Goal: Task Accomplishment & Management: Manage account settings

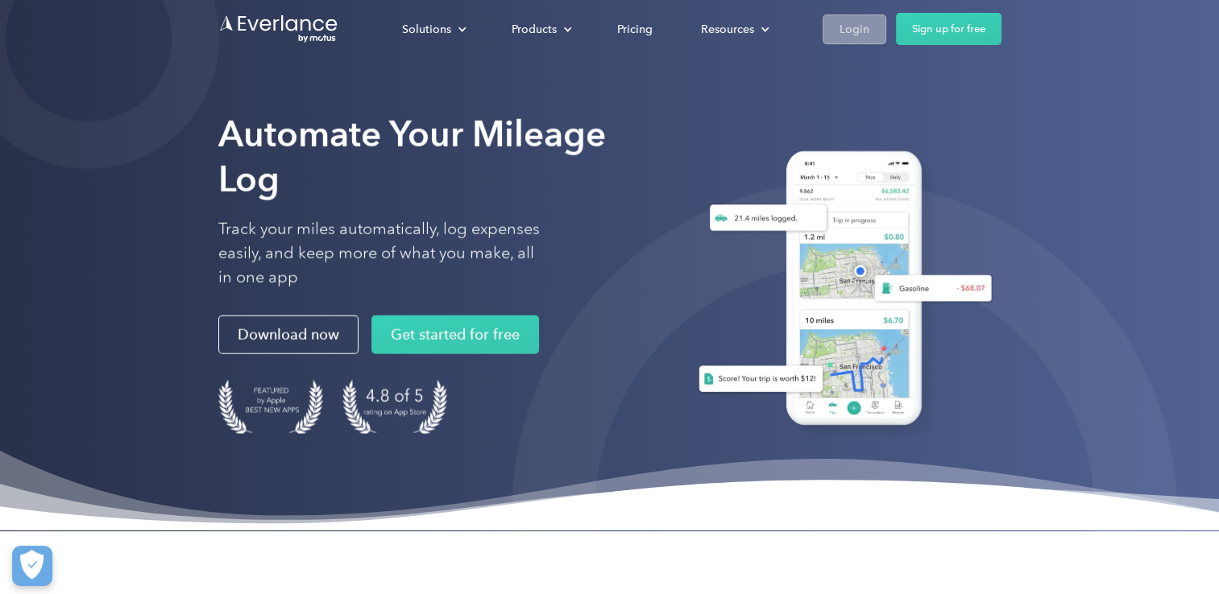
click at [857, 23] on div "Login" at bounding box center [854, 29] width 30 height 20
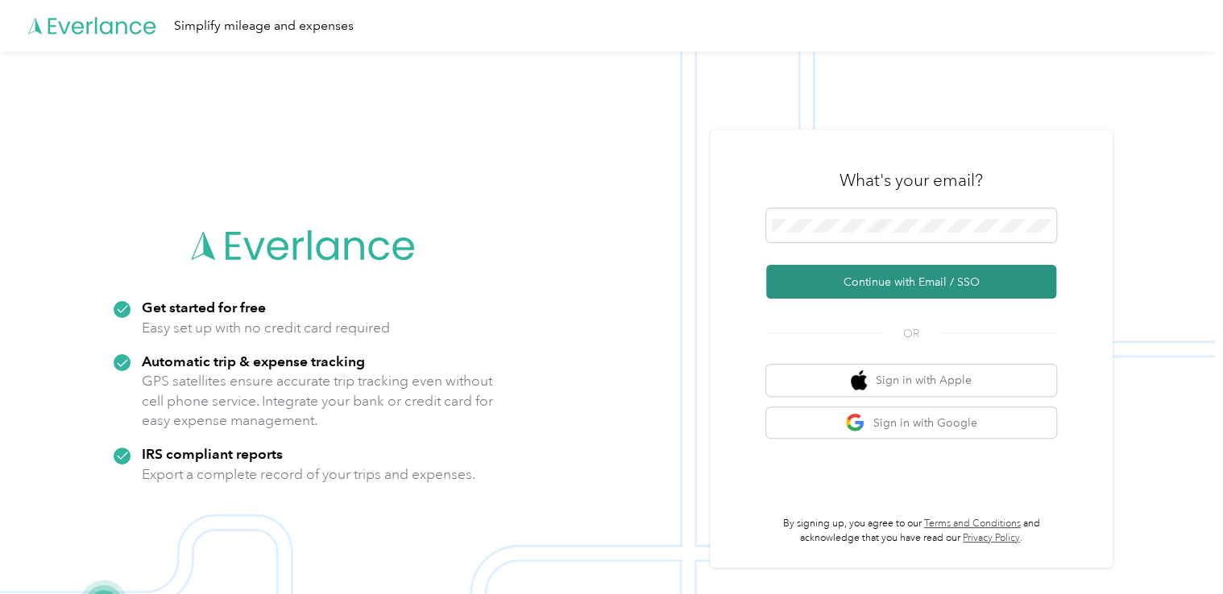
click at [912, 275] on button "Continue with Email / SSO" at bounding box center [911, 282] width 290 height 34
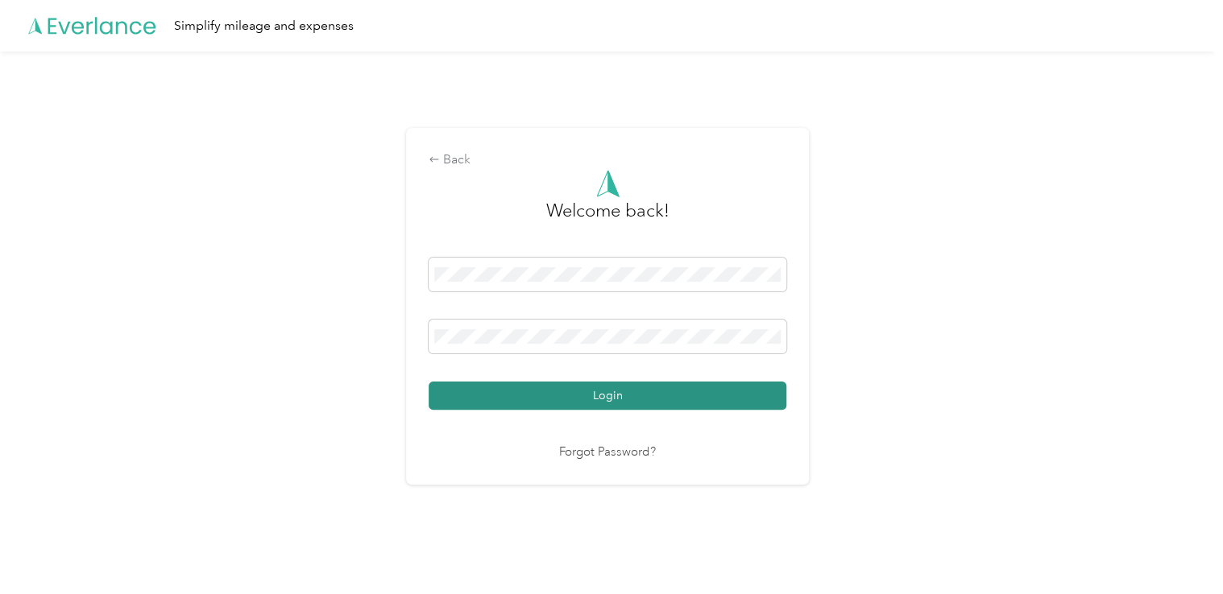
click at [699, 391] on button "Login" at bounding box center [607, 396] width 358 height 28
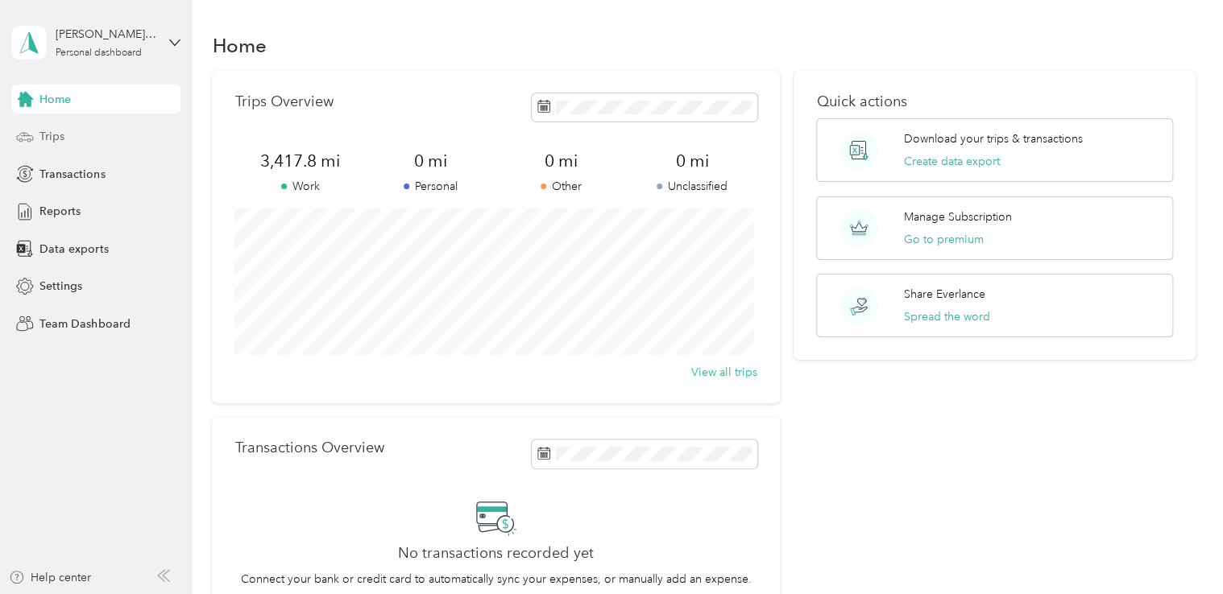
click at [65, 143] on div "Trips" at bounding box center [95, 136] width 169 height 29
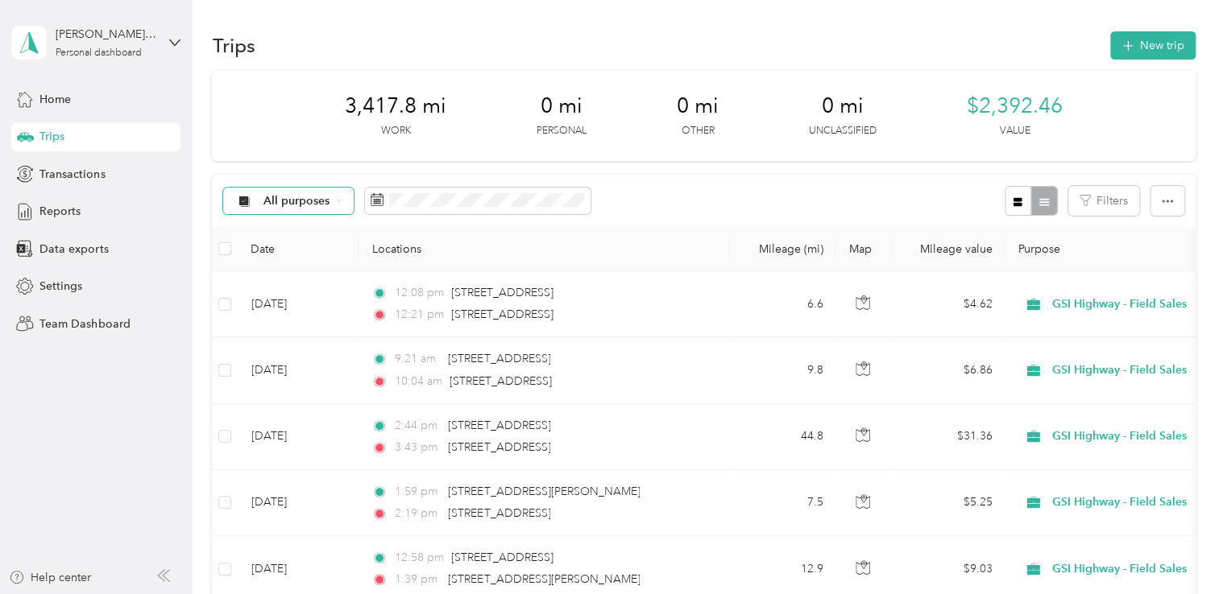
click at [341, 205] on div "All purposes" at bounding box center [288, 201] width 130 height 27
click at [325, 341] on span "GSI Highway - Field Sales" at bounding box center [330, 334] width 134 height 17
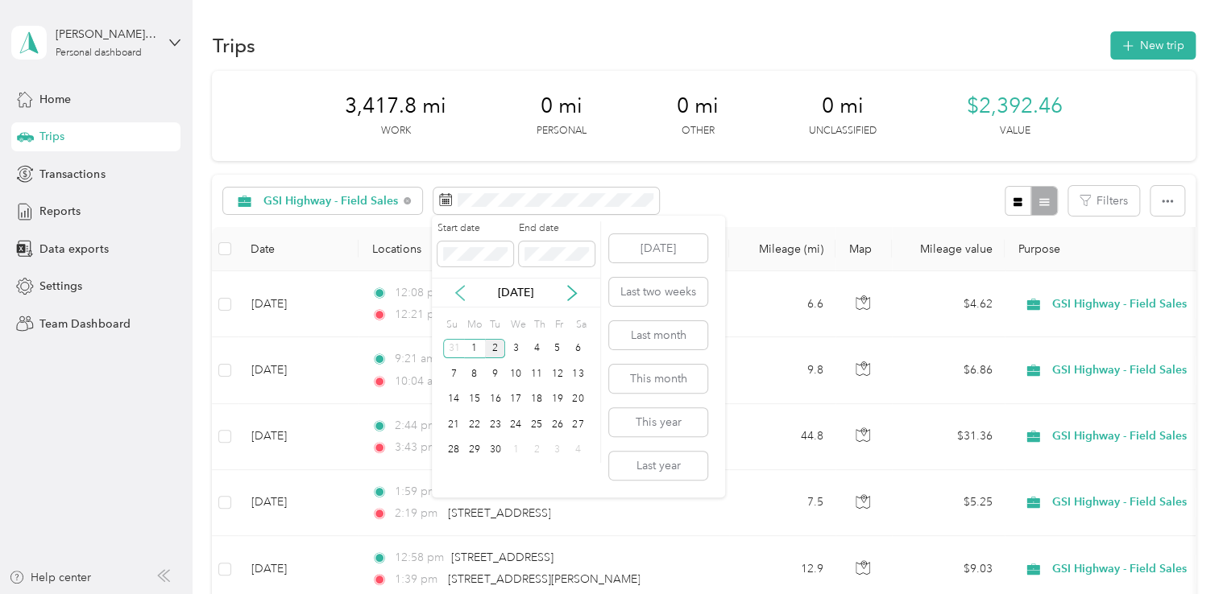
click at [458, 292] on icon at bounding box center [460, 293] width 16 height 16
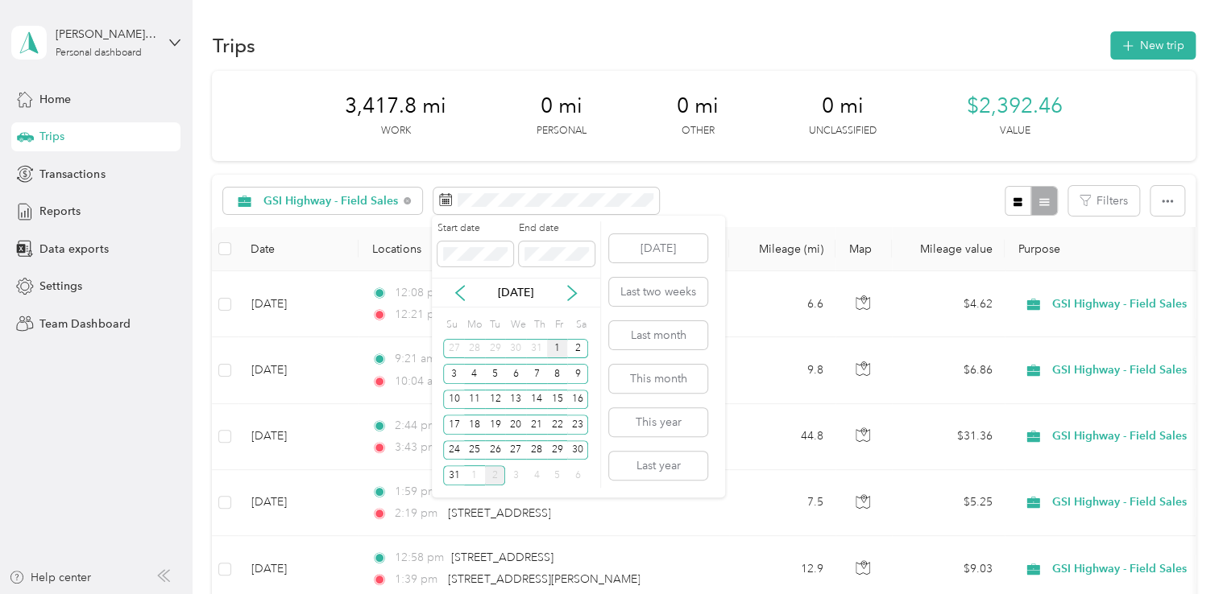
click at [554, 343] on div "1" at bounding box center [557, 349] width 21 height 20
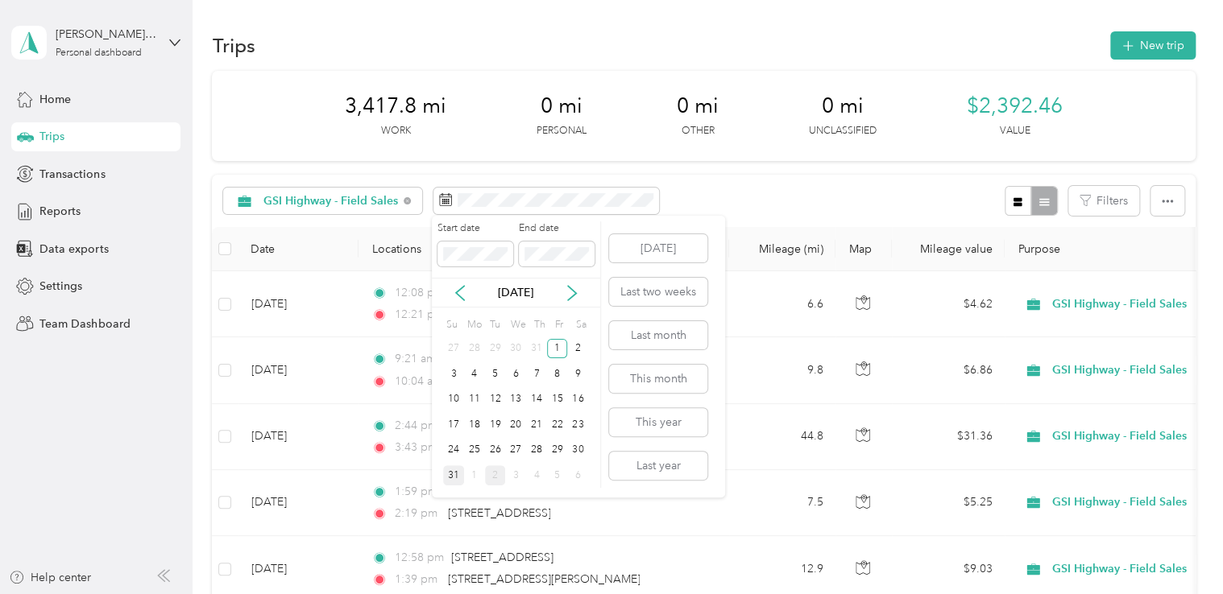
click at [457, 470] on div "31" at bounding box center [453, 476] width 21 height 20
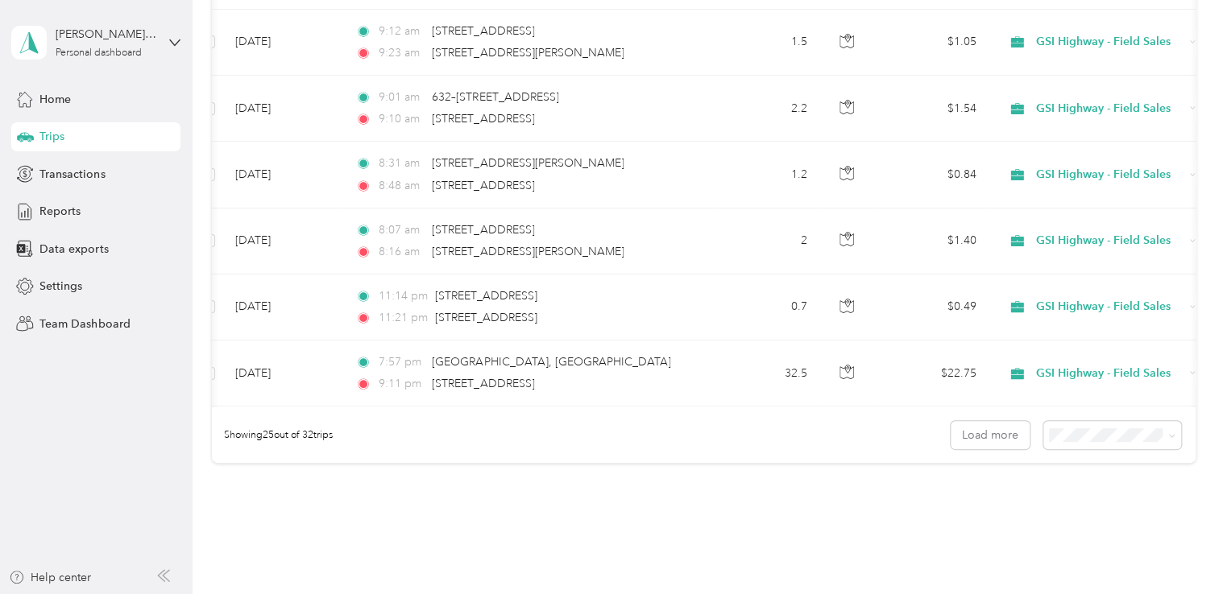
scroll to position [1614, 0]
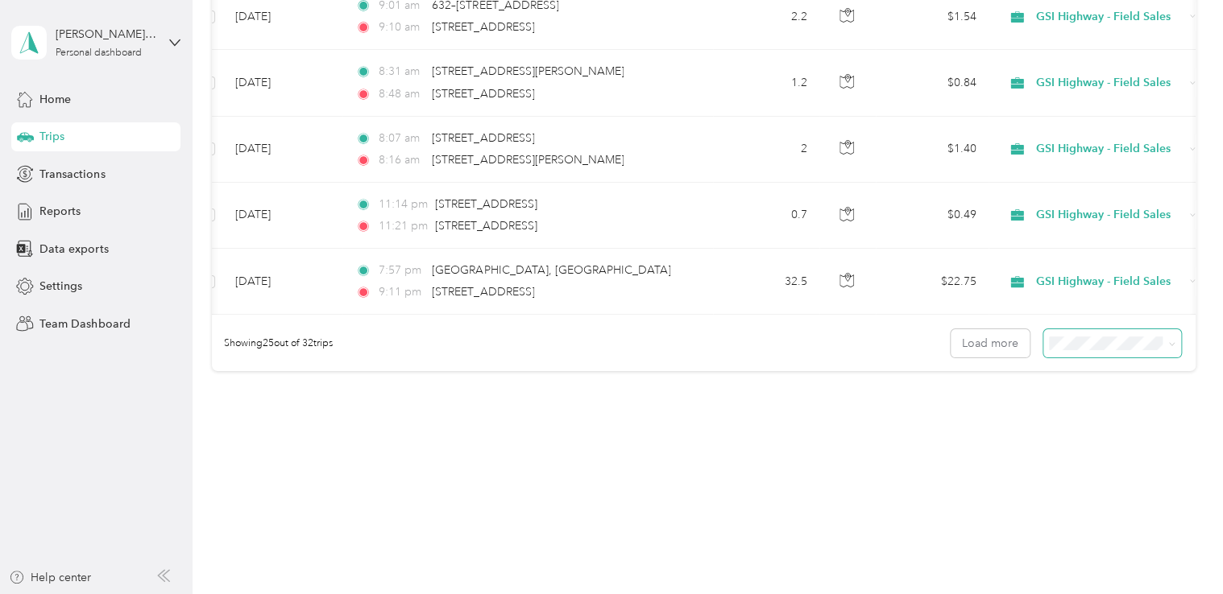
click at [1168, 348] on icon at bounding box center [1171, 344] width 7 height 7
click at [1101, 407] on div "50 per load" at bounding box center [1107, 407] width 115 height 17
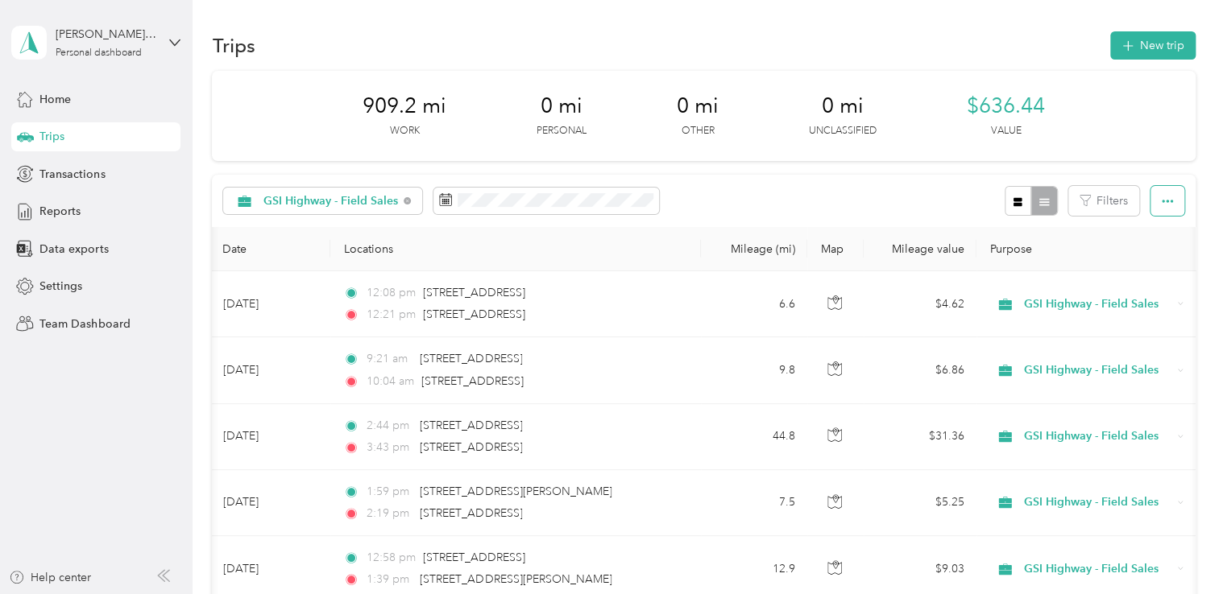
click at [1161, 213] on button "button" at bounding box center [1167, 201] width 34 height 30
click at [1148, 254] on span "Export" at bounding box center [1140, 260] width 34 height 14
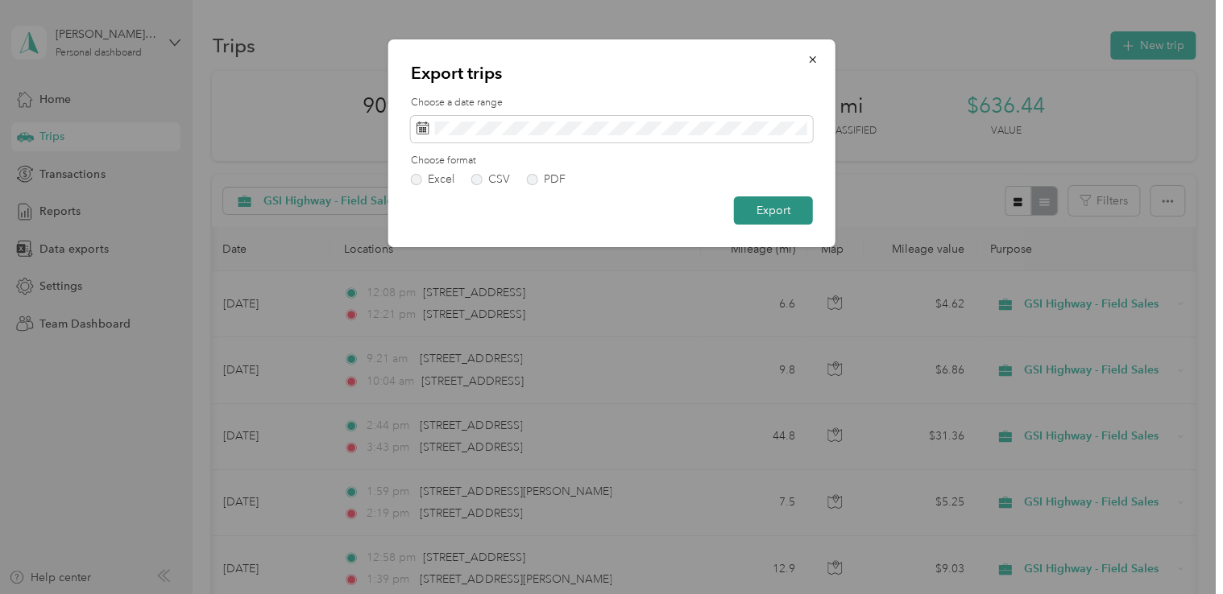
click at [762, 210] on button "Export" at bounding box center [773, 211] width 79 height 28
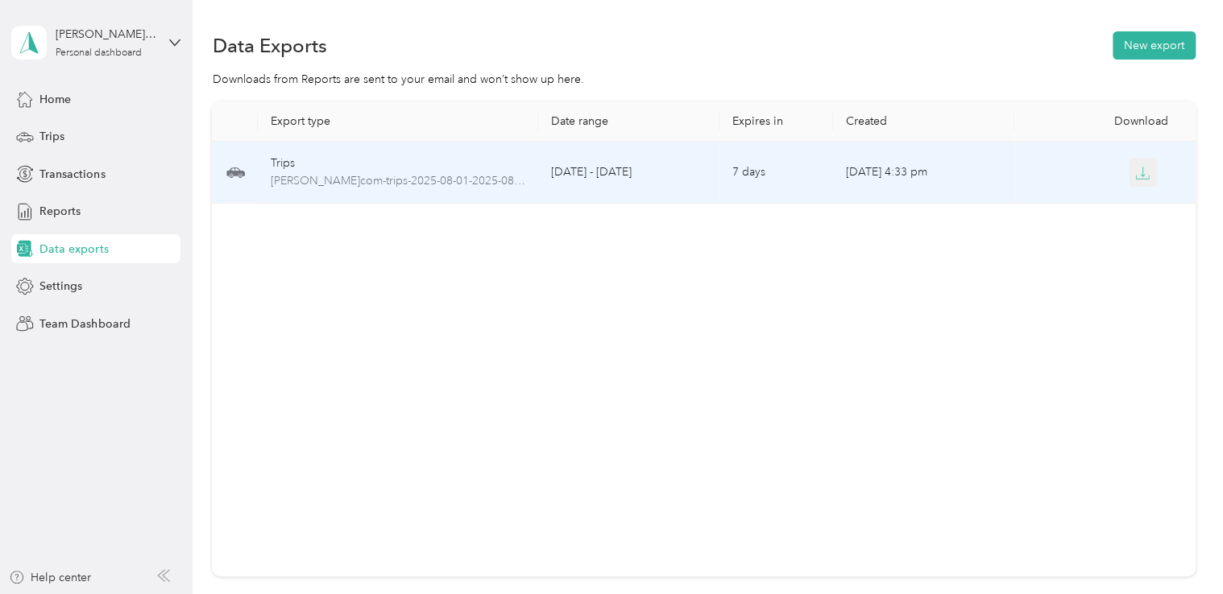
click at [1135, 176] on icon "button" at bounding box center [1142, 173] width 14 height 14
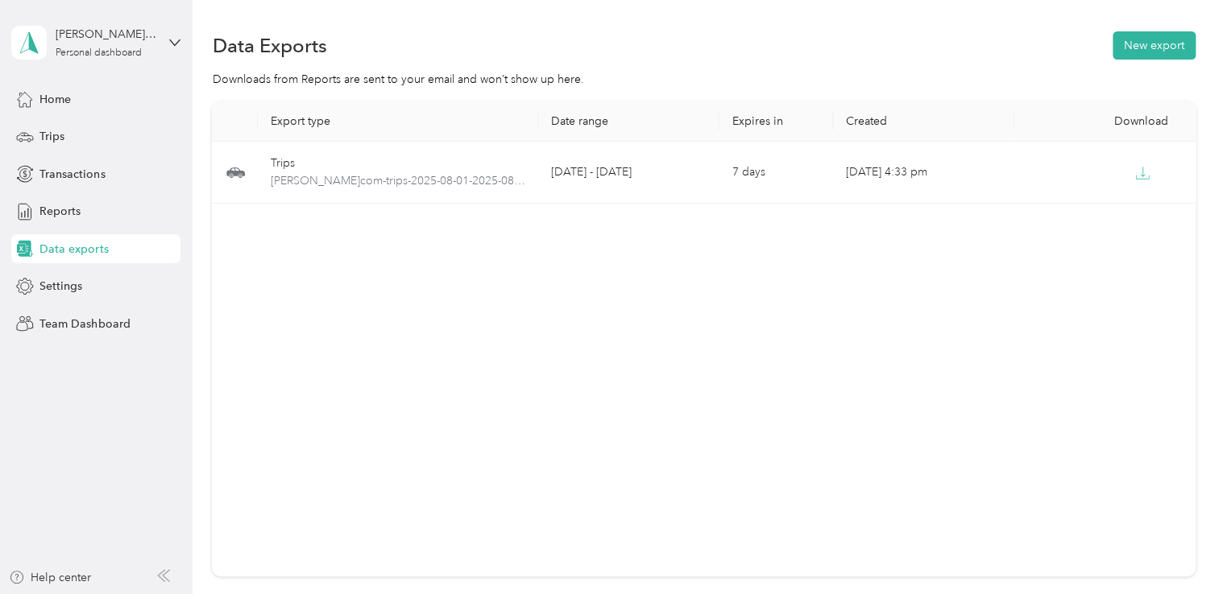
click at [1183, 18] on div "Data Exports New export Downloads from Reports are sent to your email and won’t…" at bounding box center [703, 360] width 1022 height 721
click at [1132, 48] on button "New export" at bounding box center [1153, 45] width 83 height 28
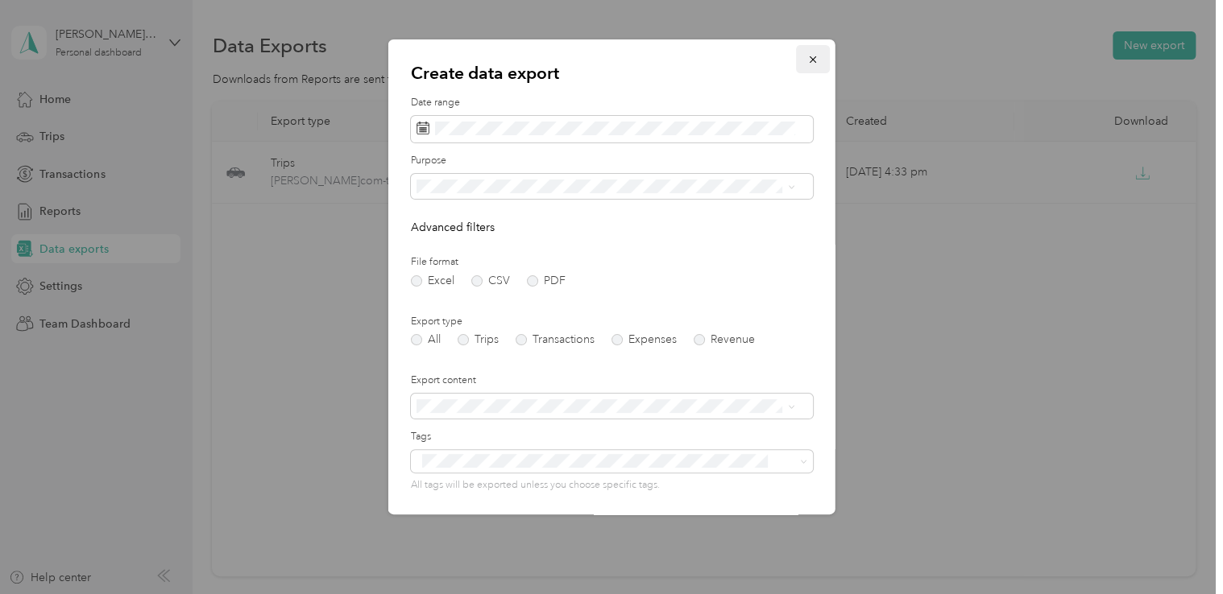
click at [807, 60] on icon "button" at bounding box center [812, 59] width 11 height 11
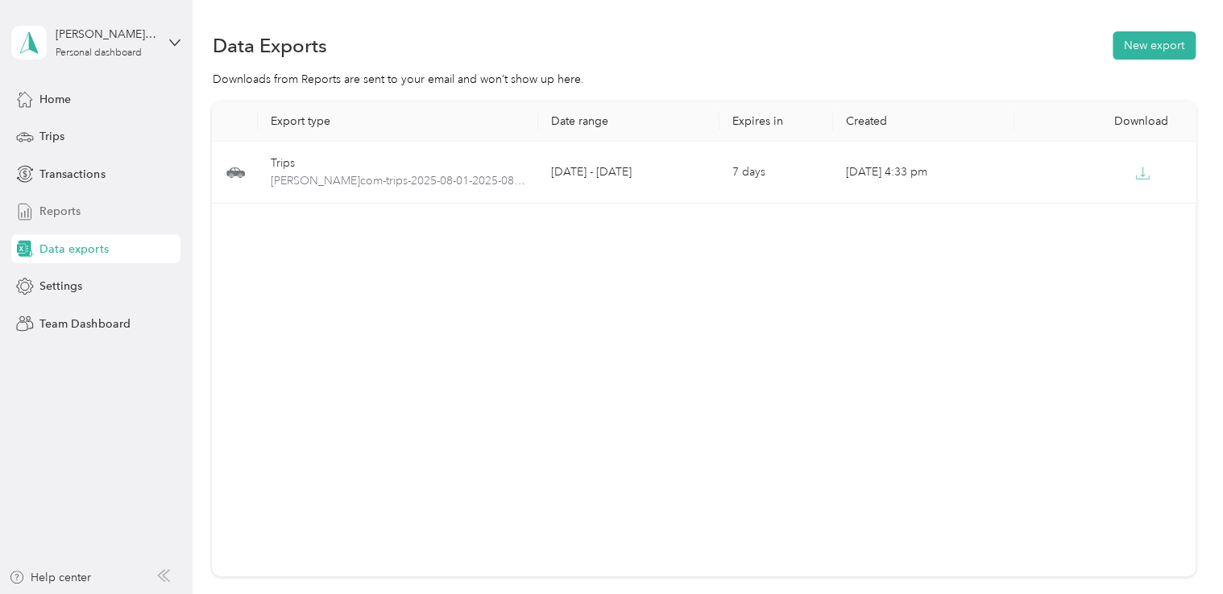
click at [93, 213] on div "Reports" at bounding box center [95, 211] width 169 height 29
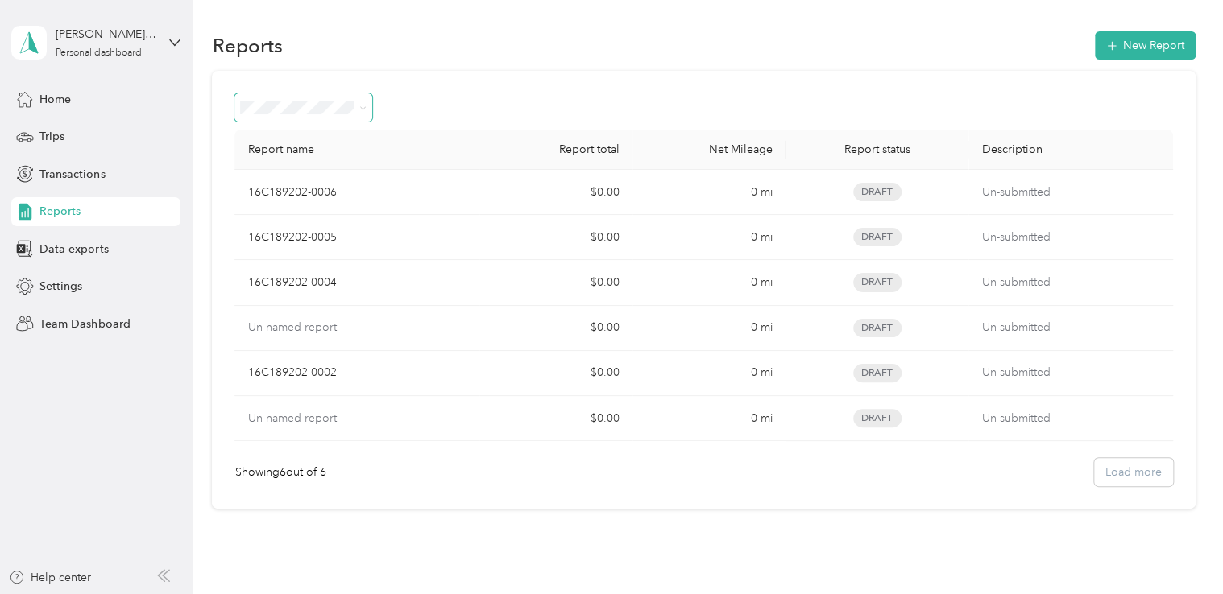
click at [363, 101] on span at bounding box center [362, 108] width 7 height 14
click at [363, 105] on icon at bounding box center [362, 108] width 7 height 7
click at [424, 104] on div at bounding box center [702, 107] width 937 height 28
click at [52, 133] on span "Trips" at bounding box center [51, 136] width 25 height 17
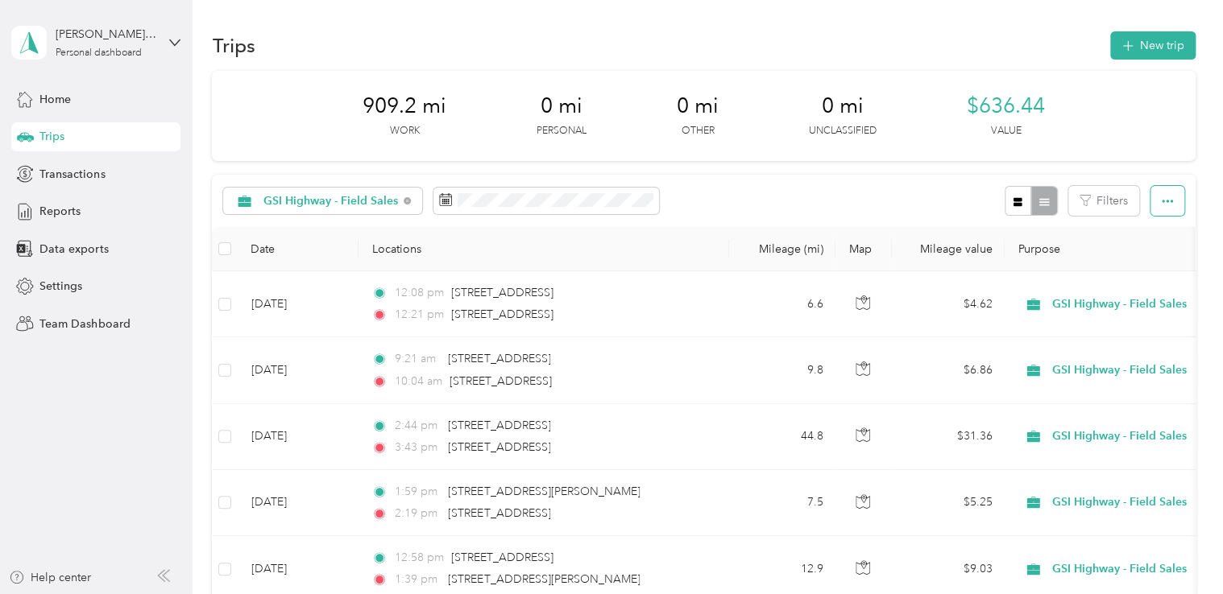
click at [1166, 192] on button "button" at bounding box center [1167, 201] width 34 height 30
click at [1153, 260] on span "Export" at bounding box center [1140, 260] width 34 height 14
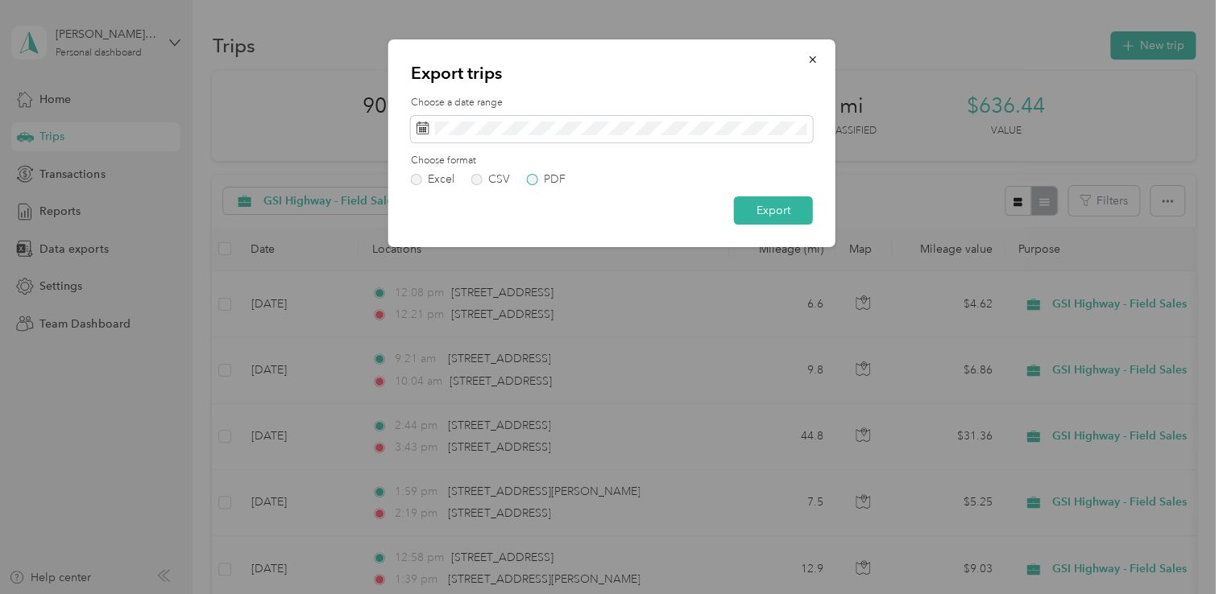
click at [532, 174] on label "PDF" at bounding box center [546, 179] width 39 height 11
click at [767, 209] on button "Export" at bounding box center [773, 211] width 79 height 28
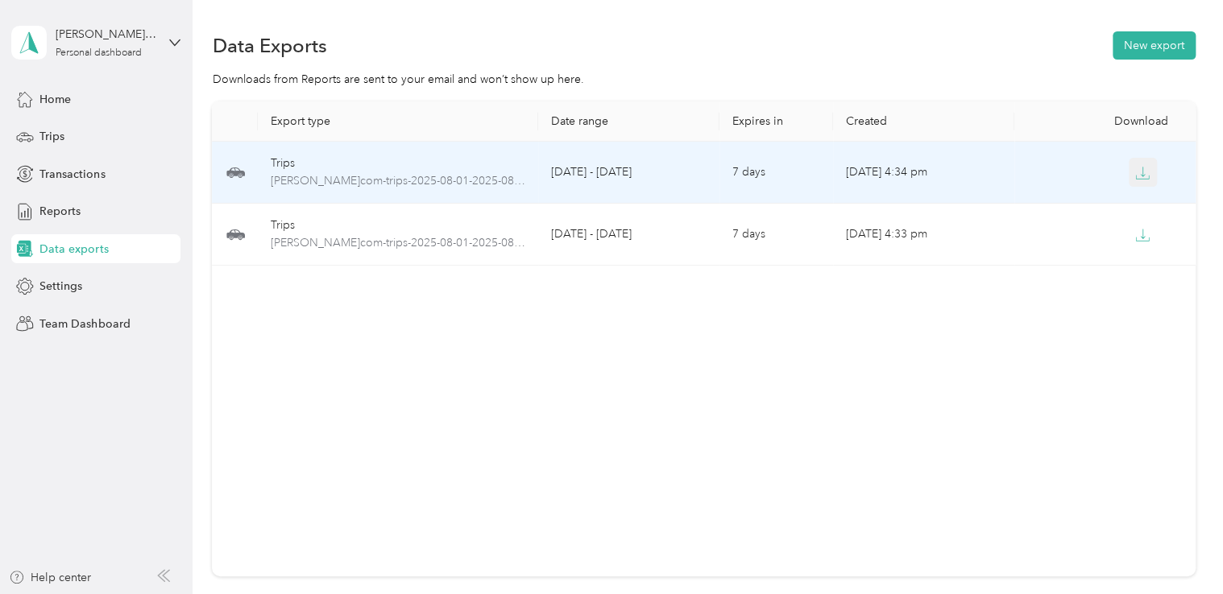
click at [1136, 172] on icon "button" at bounding box center [1142, 173] width 14 height 14
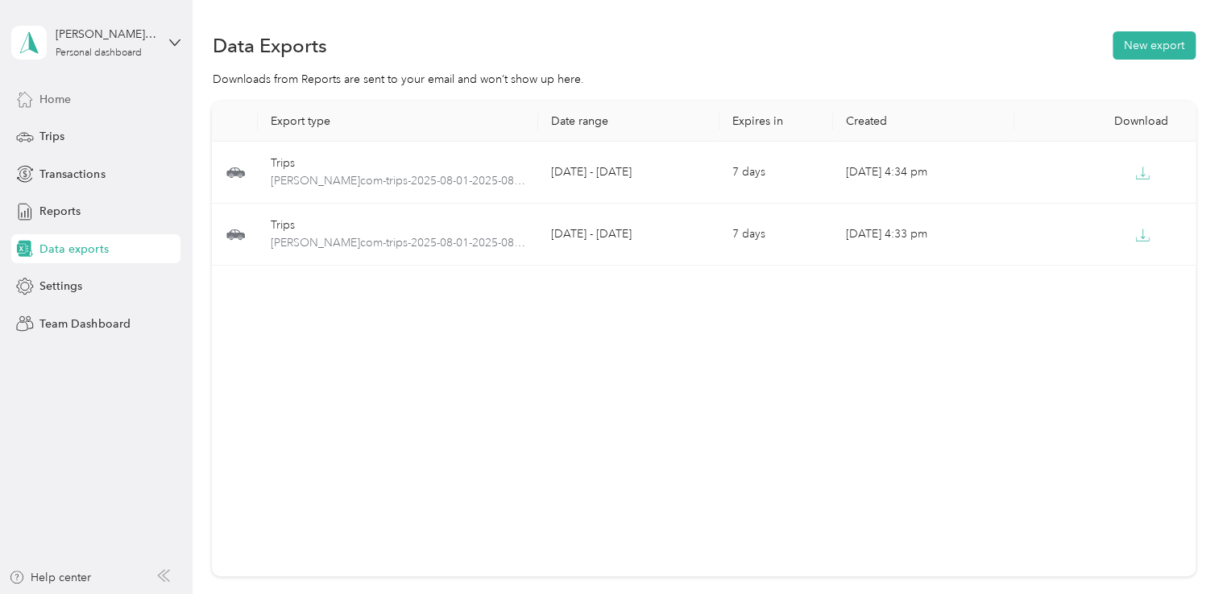
click at [41, 92] on span "Home" at bounding box center [54, 99] width 31 height 17
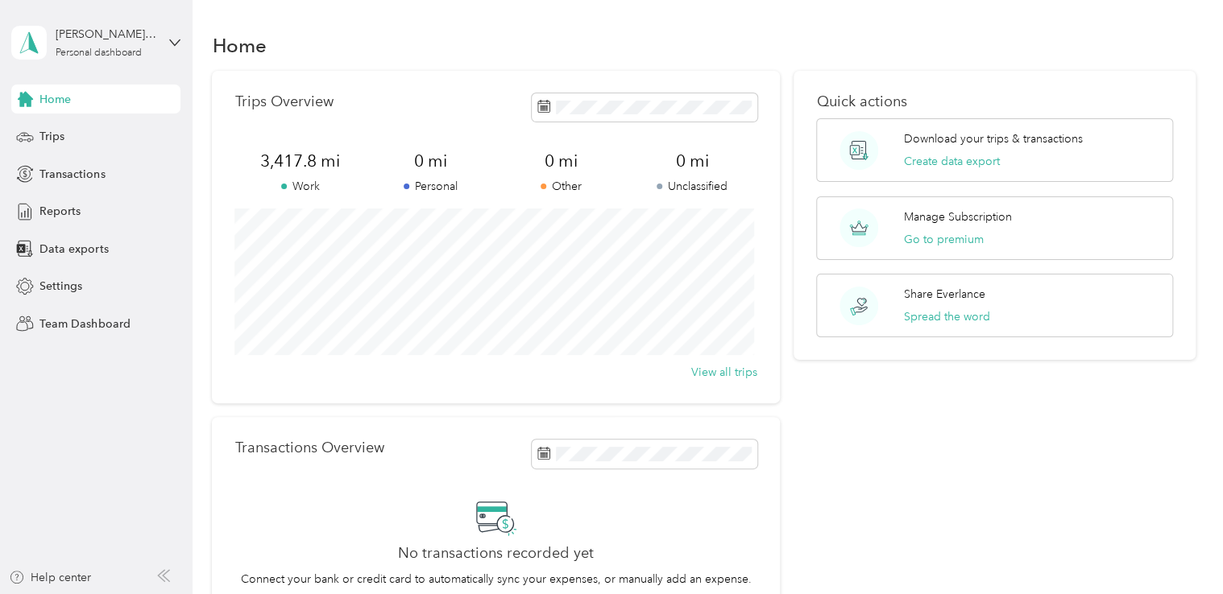
click at [179, 52] on div "stephen@gsihighway.com Personal dashboard" at bounding box center [95, 42] width 169 height 56
click at [66, 130] on div "Log out" at bounding box center [57, 129] width 62 height 17
